Goal: Book appointment/travel/reservation

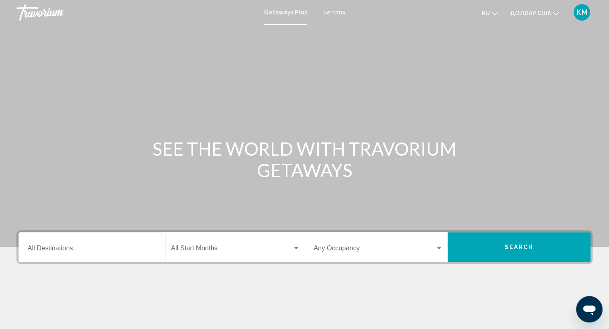
click at [101, 244] on div "Destination All Destinations" at bounding box center [92, 247] width 129 height 26
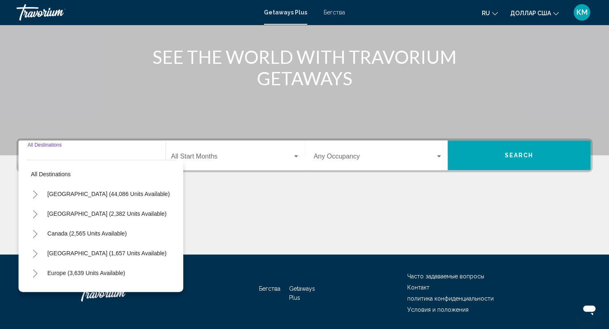
scroll to position [118, 0]
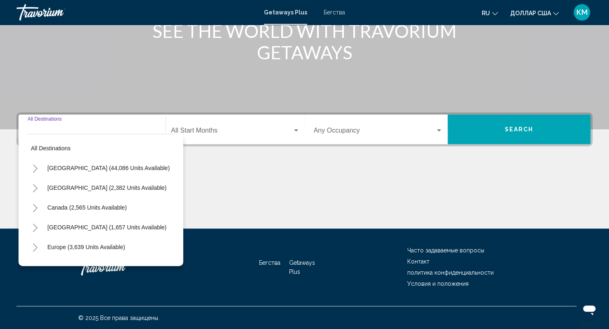
click at [36, 170] on icon "Toggle United States (44,086 units available)" at bounding box center [35, 168] width 6 height 8
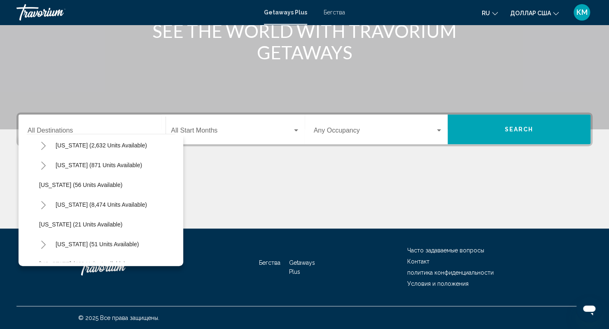
scroll to position [83, 0]
click at [42, 205] on icon "Toggle Florida (8,474 units available)" at bounding box center [43, 204] width 6 height 8
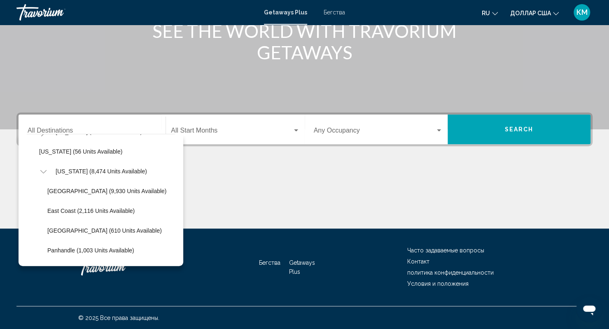
scroll to position [128, 0]
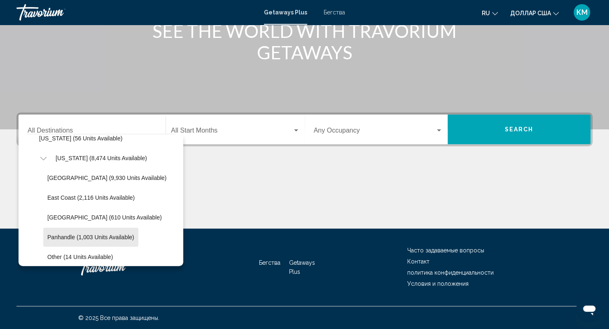
click at [69, 234] on span "Panhandle (1,003 units available)" at bounding box center [90, 237] width 87 height 7
type input "**********"
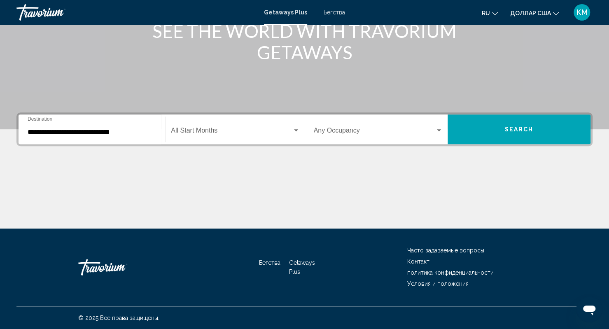
click at [205, 139] on div "Start Month All Start Months" at bounding box center [235, 129] width 128 height 26
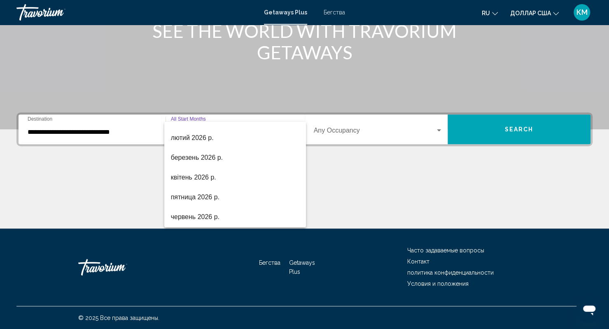
scroll to position [132, 0]
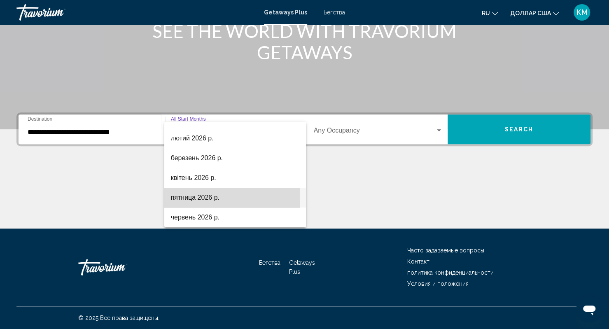
click at [183, 198] on font "пятница 2026 р." at bounding box center [195, 197] width 49 height 7
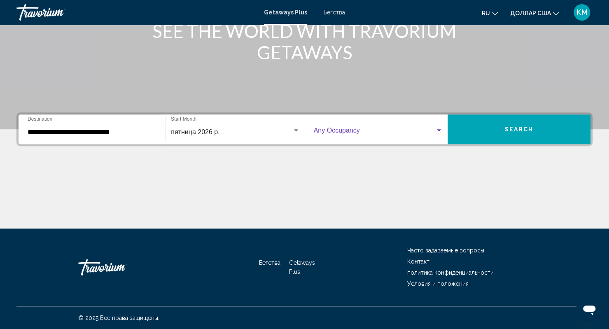
click at [342, 132] on span "Виджет поиска" at bounding box center [374, 131] width 121 height 7
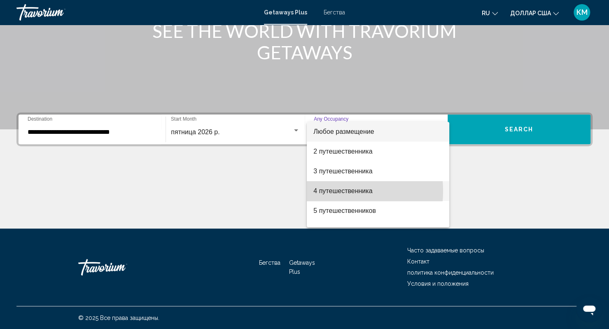
click at [326, 191] on font "4 путешественника" at bounding box center [342, 190] width 59 height 7
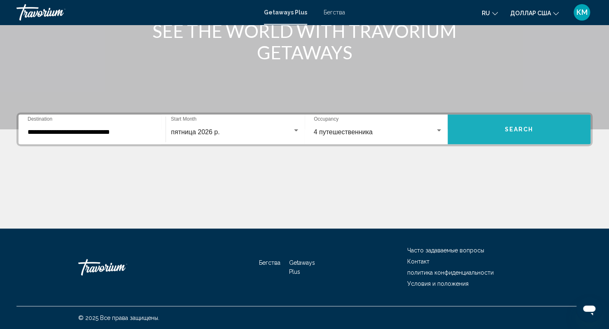
click at [496, 133] on button "Search" at bounding box center [518, 129] width 143 height 30
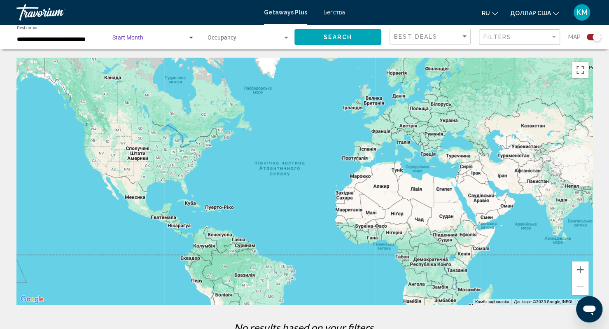
click at [169, 40] on span "Search widget" at bounding box center [149, 39] width 75 height 7
click at [335, 13] on div at bounding box center [304, 164] width 609 height 329
click at [335, 13] on font "Бегства" at bounding box center [334, 12] width 21 height 7
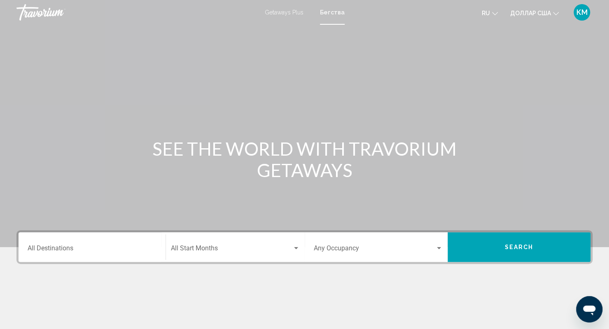
click at [88, 245] on div "Destination All Destinations" at bounding box center [92, 247] width 129 height 26
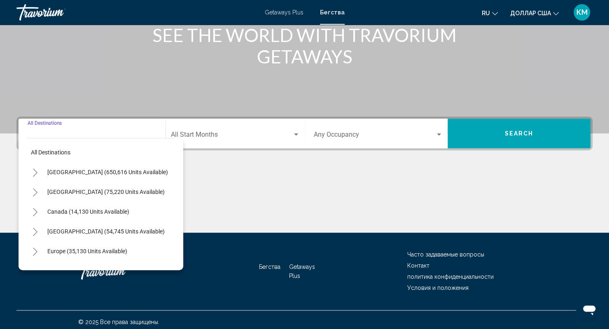
scroll to position [118, 0]
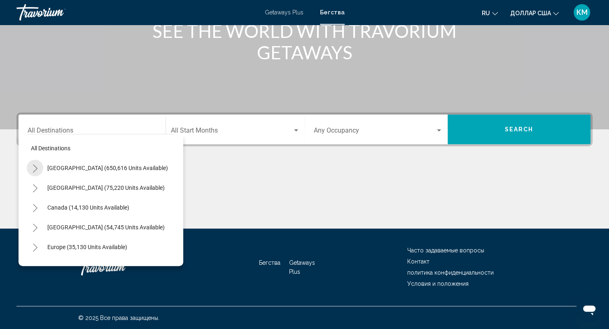
click at [34, 170] on icon "Toggle United States (650,616 units available)" at bounding box center [35, 168] width 5 height 8
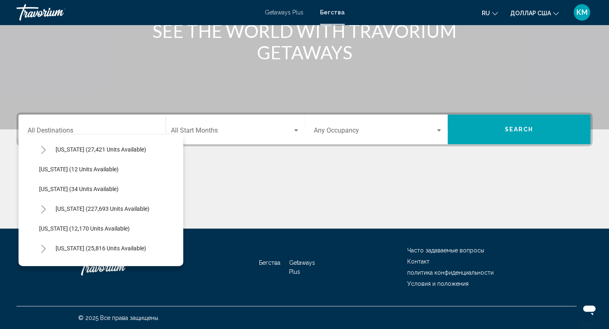
scroll to position [110, 0]
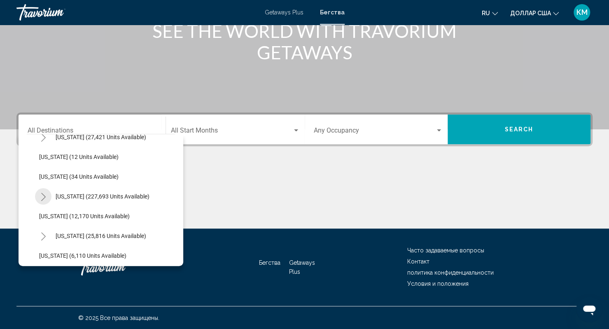
click at [40, 198] on button "Toggle Florida (227,693 units available)" at bounding box center [43, 196] width 16 height 16
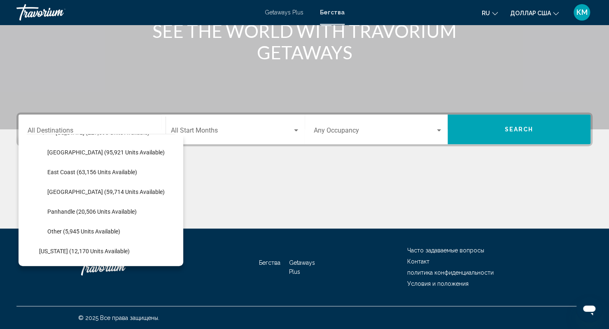
scroll to position [185, 0]
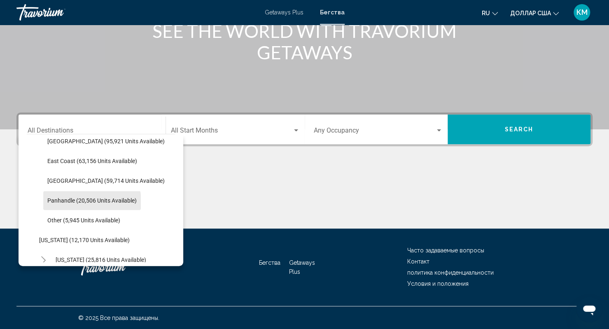
click at [54, 203] on span "Panhandle (20,506 units available)" at bounding box center [91, 200] width 89 height 7
type input "**********"
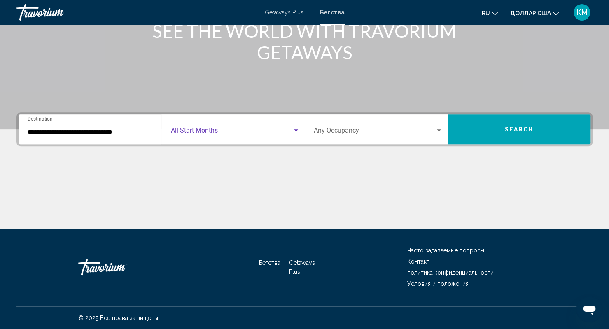
click at [210, 132] on span "Search widget" at bounding box center [231, 131] width 121 height 7
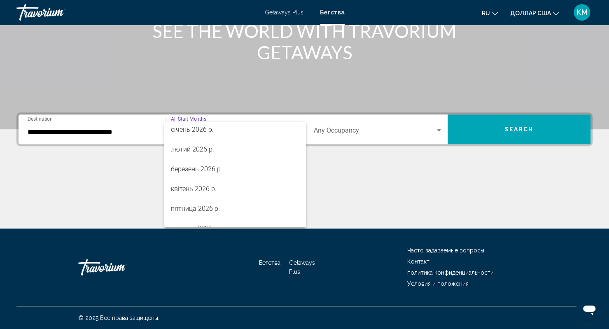
scroll to position [124, 0]
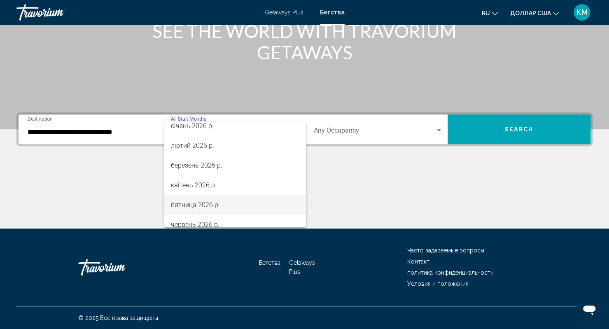
click at [196, 202] on font "пятница 2026 р." at bounding box center [195, 205] width 49 height 8
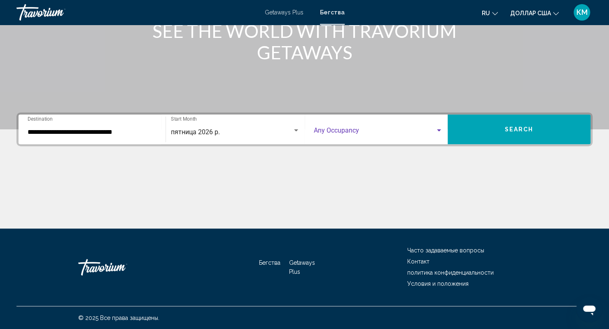
click at [348, 133] on span "Search widget" at bounding box center [374, 131] width 121 height 7
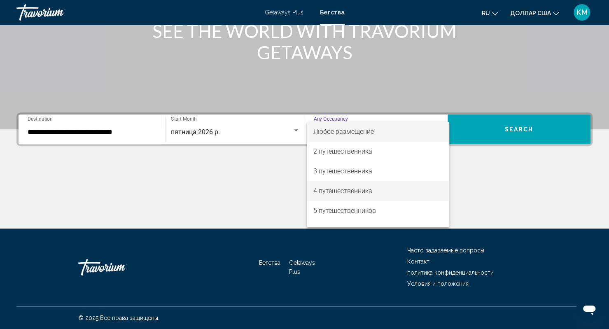
click at [335, 190] on font "4 путешественника" at bounding box center [342, 191] width 59 height 8
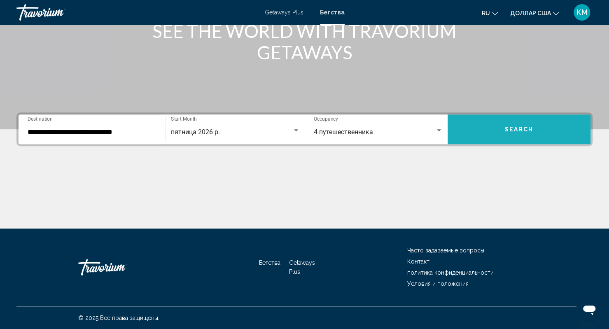
click at [494, 128] on button "Search" at bounding box center [518, 129] width 143 height 30
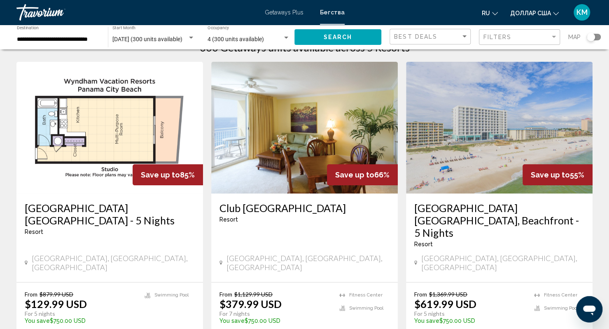
scroll to position [32, 0]
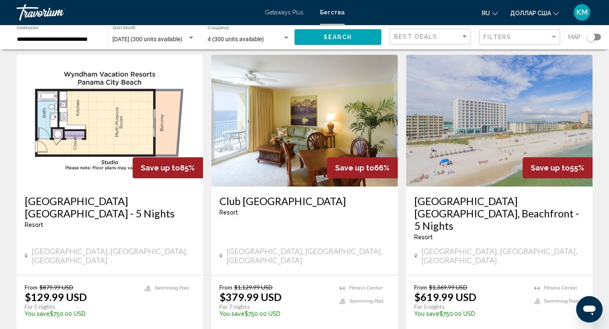
click at [304, 204] on h3 "Club [GEOGRAPHIC_DATA]" at bounding box center [304, 201] width 170 height 12
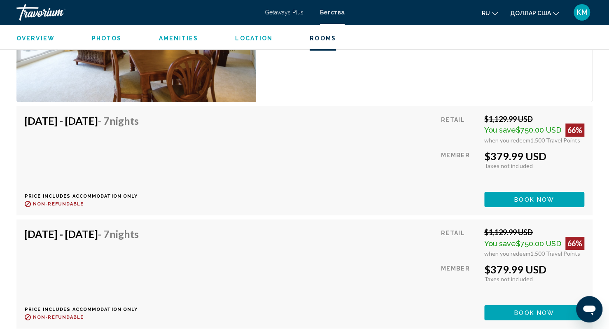
scroll to position [1688, 0]
